Goal: Find specific page/section: Find specific page/section

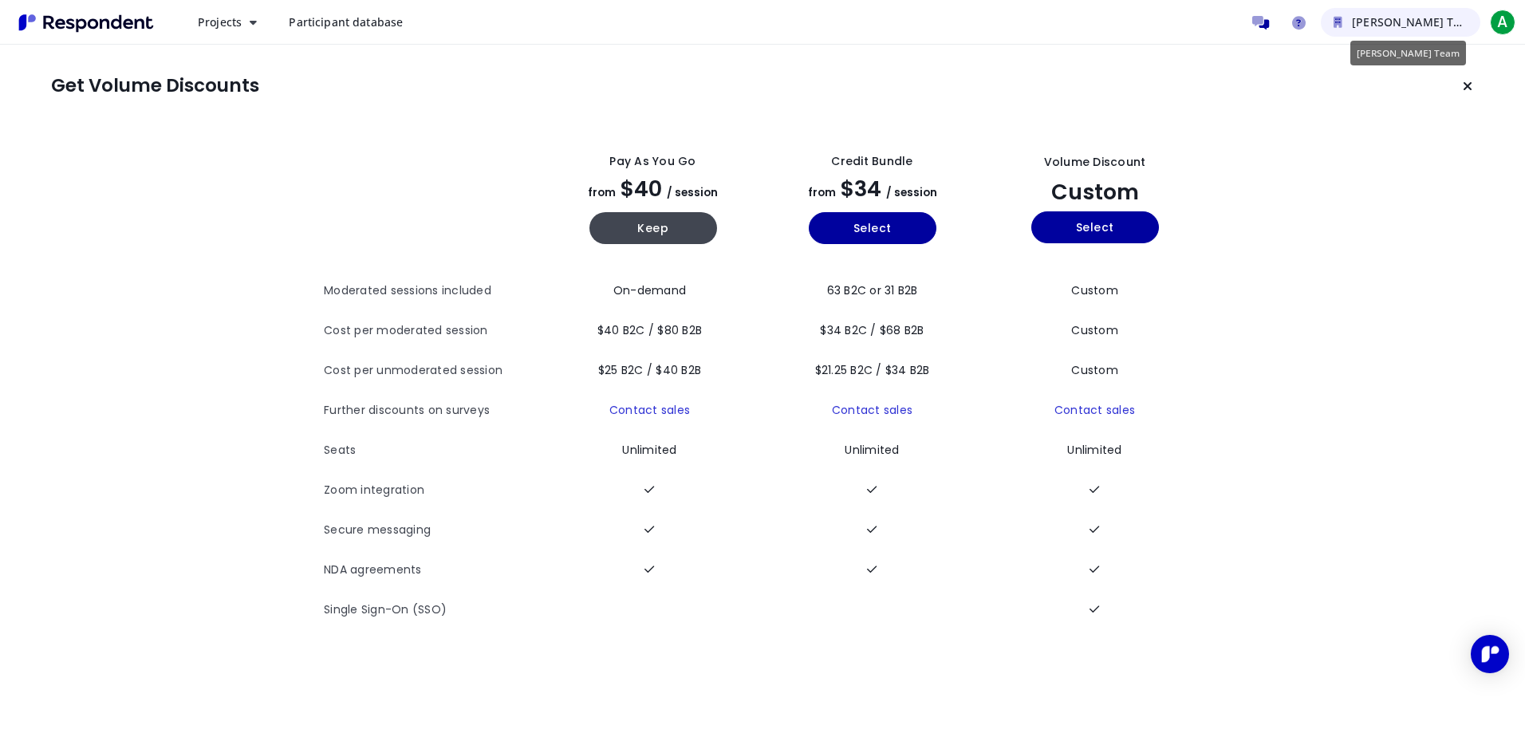
click at [1361, 21] on span "[PERSON_NAME] Team" at bounding box center [1414, 21] width 125 height 15
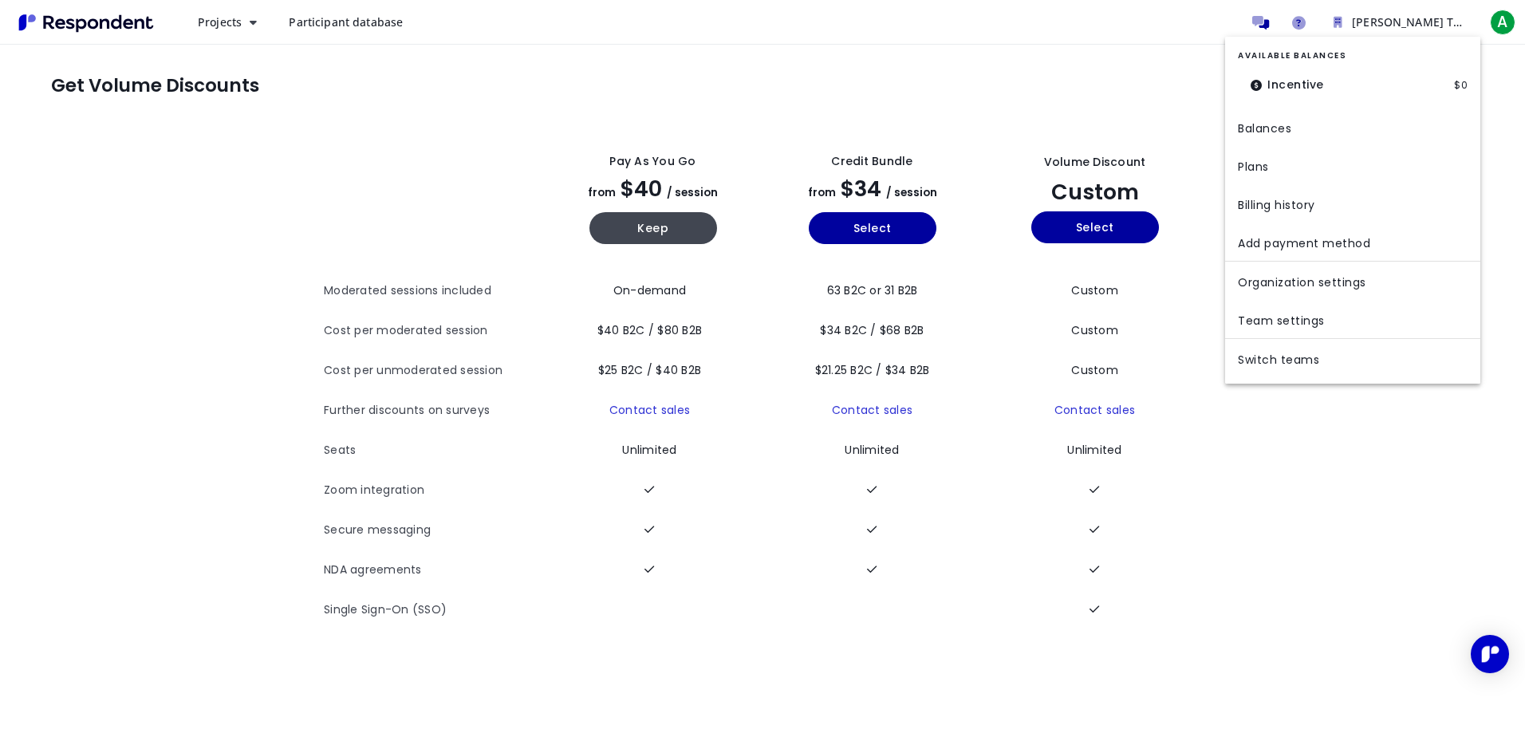
click at [218, 19] on md-backdrop at bounding box center [762, 368] width 1525 height 737
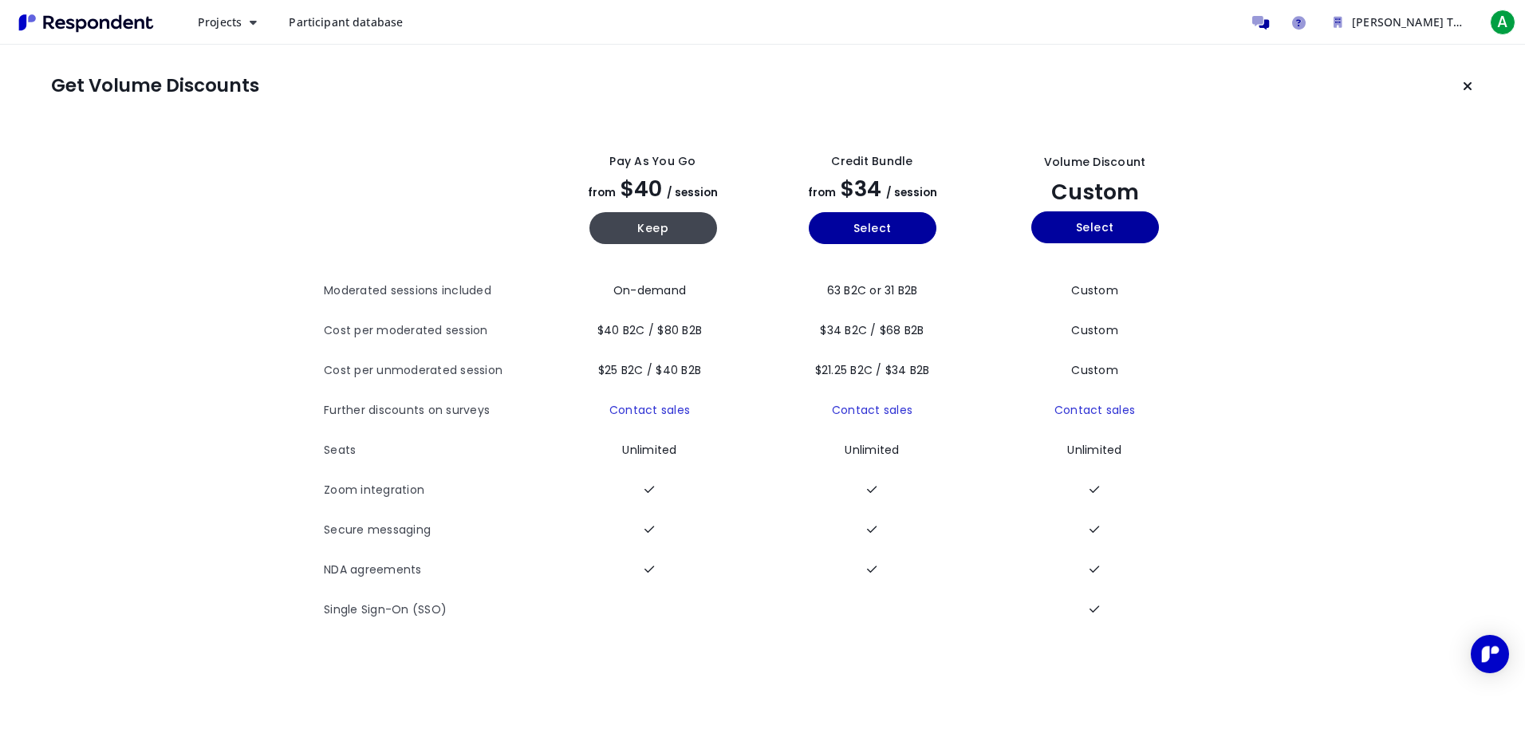
click at [218, 19] on span "Projects" at bounding box center [220, 21] width 44 height 15
click at [352, 16] on md-backdrop at bounding box center [762, 368] width 1525 height 737
click at [352, 16] on span "Participant database" at bounding box center [346, 21] width 114 height 15
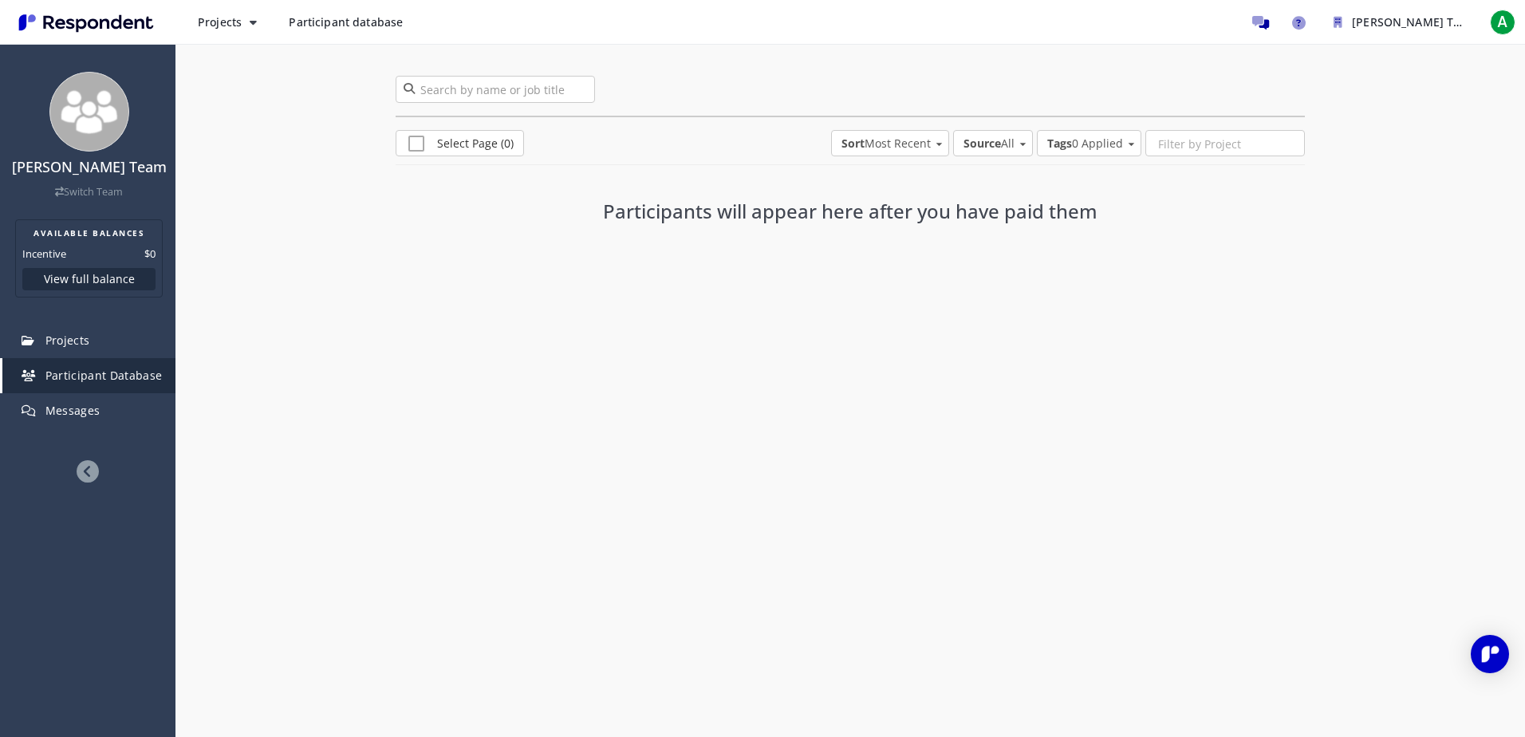
click at [60, 365] on link "Participant Database" at bounding box center [88, 375] width 173 height 35
click at [1299, 23] on icon "Help and support" at bounding box center [1299, 23] width 14 height 14
